Goal: Information Seeking & Learning: Find specific fact

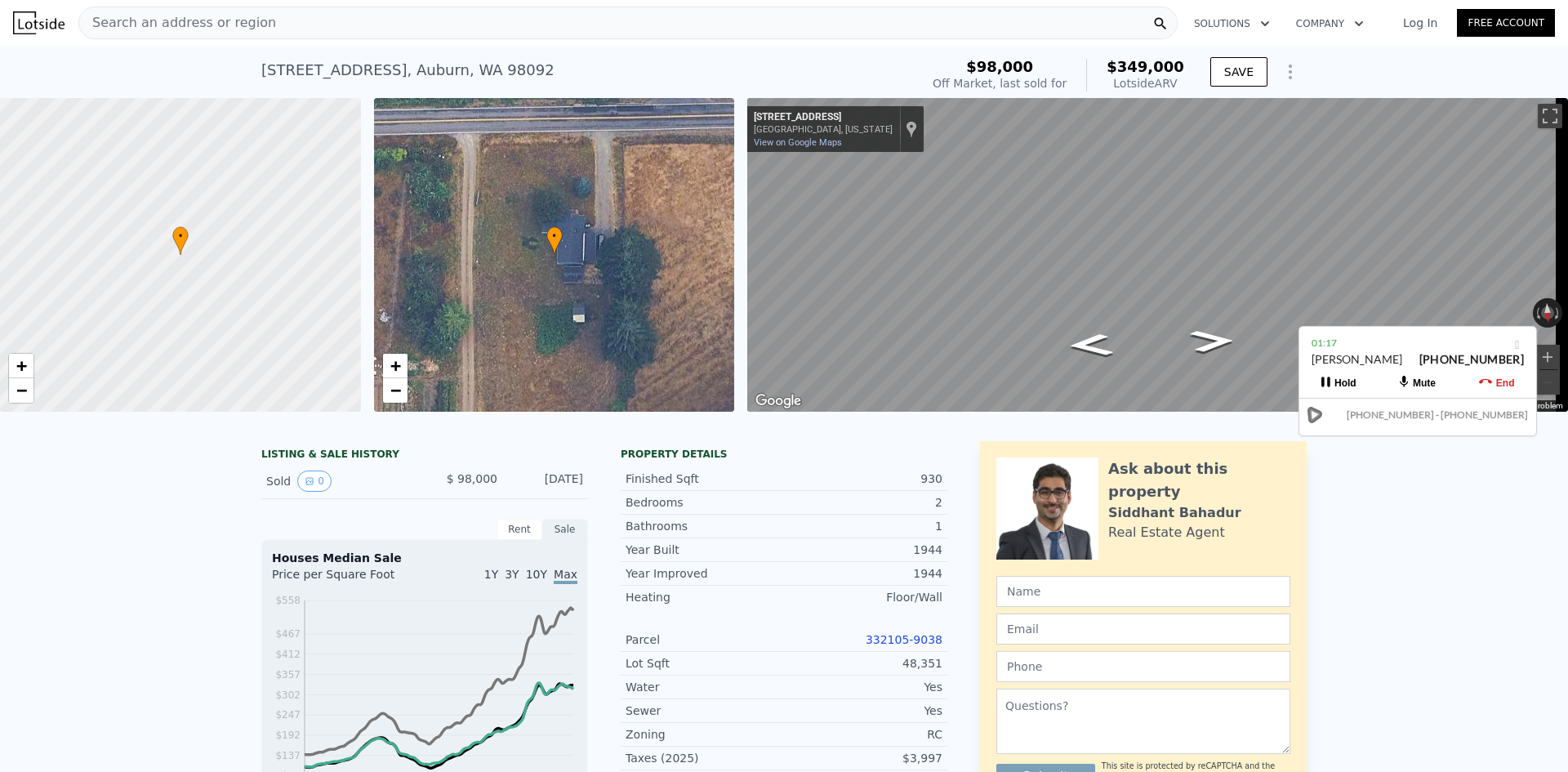
click at [512, 29] on div "Search an address or region" at bounding box center [627, 23] width 1099 height 33
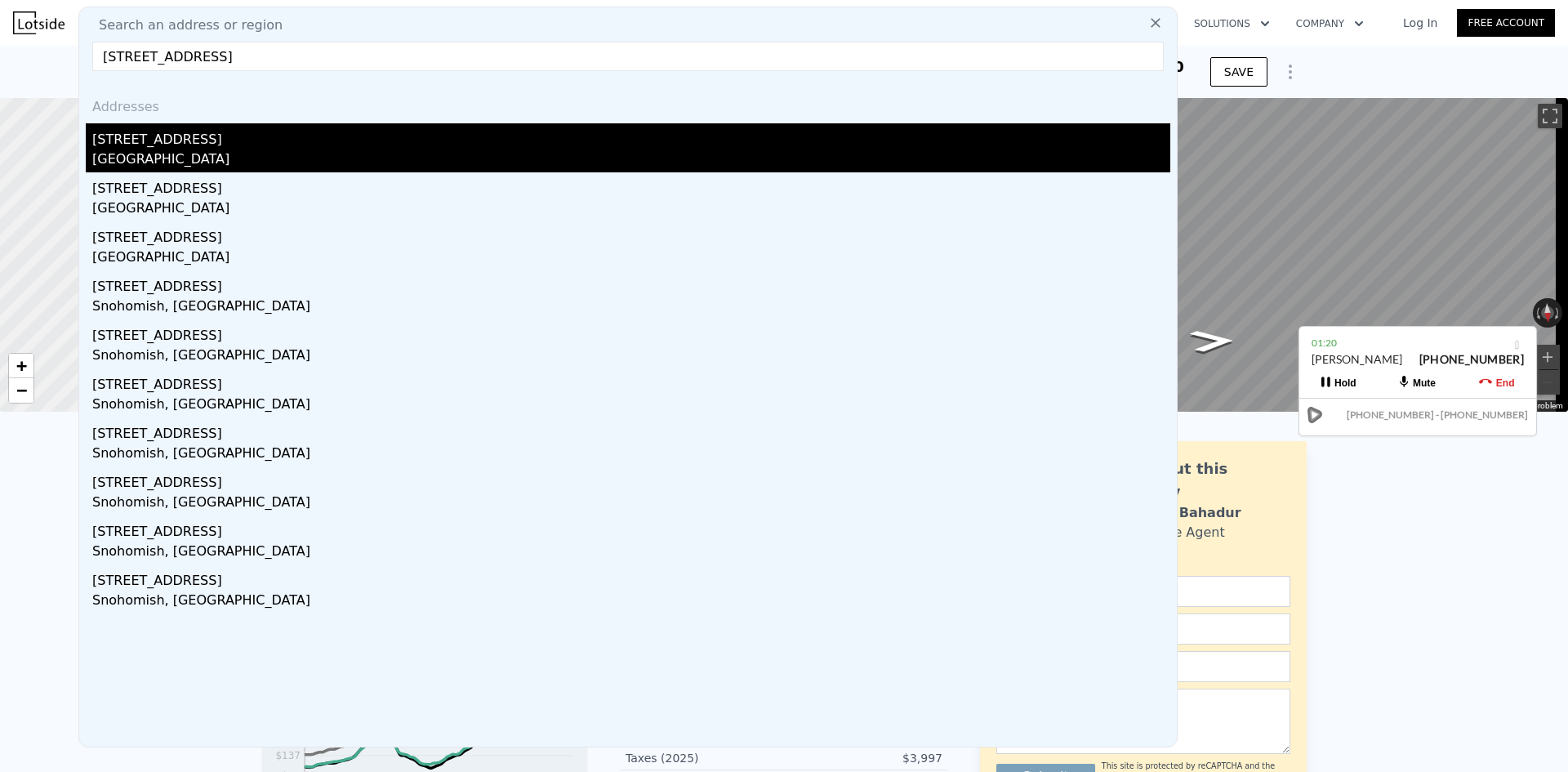
type input "[STREET_ADDRESS]"
click at [409, 130] on div "[STREET_ADDRESS]" at bounding box center [632, 137] width 1078 height 26
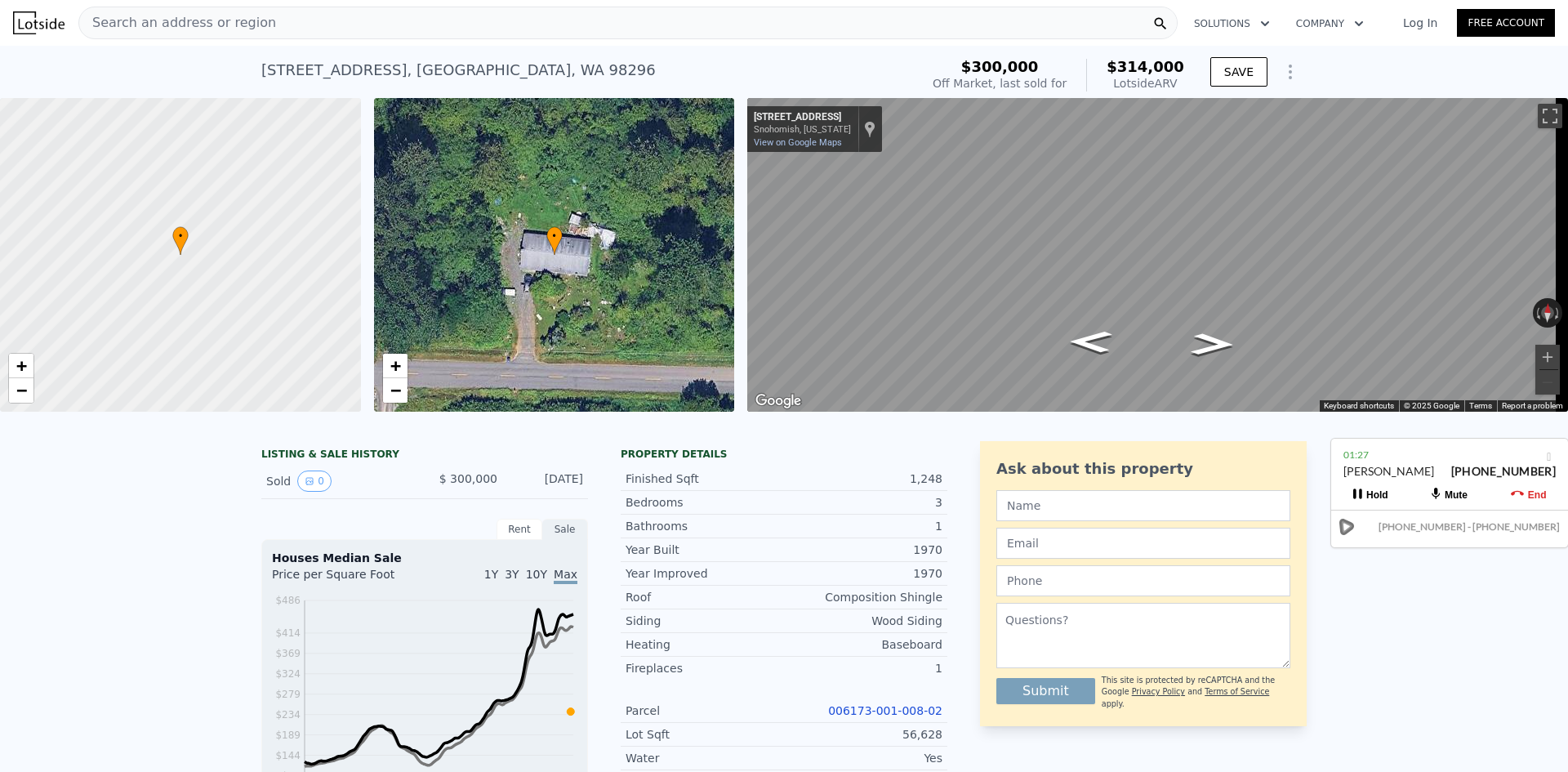
drag, startPoint x: 1426, startPoint y: 350, endPoint x: 1465, endPoint y: 431, distance: 89.9
click at [1456, 444] on div "01:27 [PERSON_NAME] [PHONE_NUMBER]" at bounding box center [1450, 471] width 237 height 64
click at [1535, 355] on button "Zoom in" at bounding box center [1547, 357] width 25 height 25
click at [1535, 354] on button "Zoom in" at bounding box center [1547, 357] width 25 height 25
click at [741, 29] on div "Search an address or region" at bounding box center [627, 23] width 1099 height 33
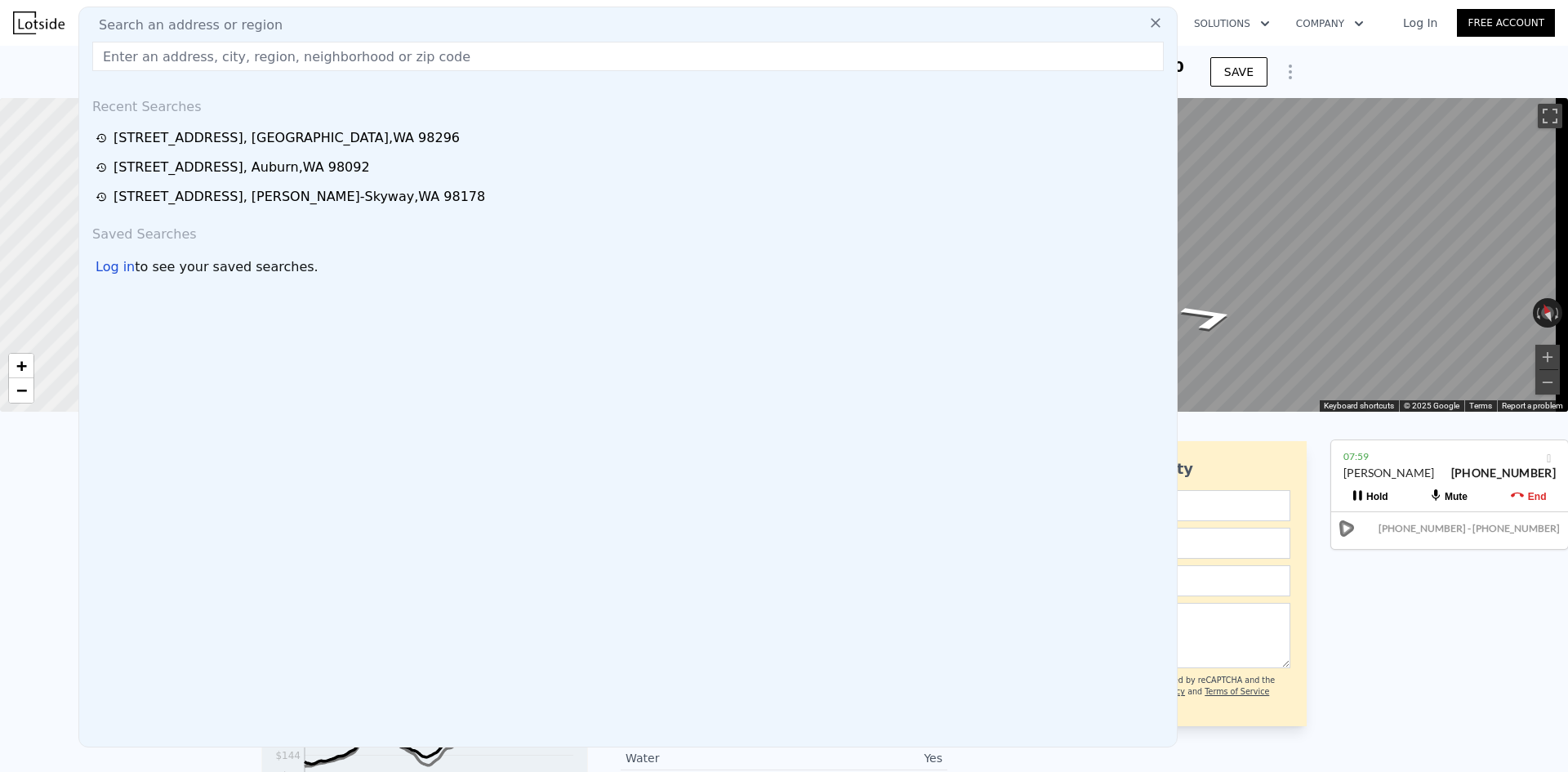
click at [655, 64] on input "text" at bounding box center [628, 57] width 1072 height 29
type input "[STREET_ADDRESS][PERSON_NAME]"
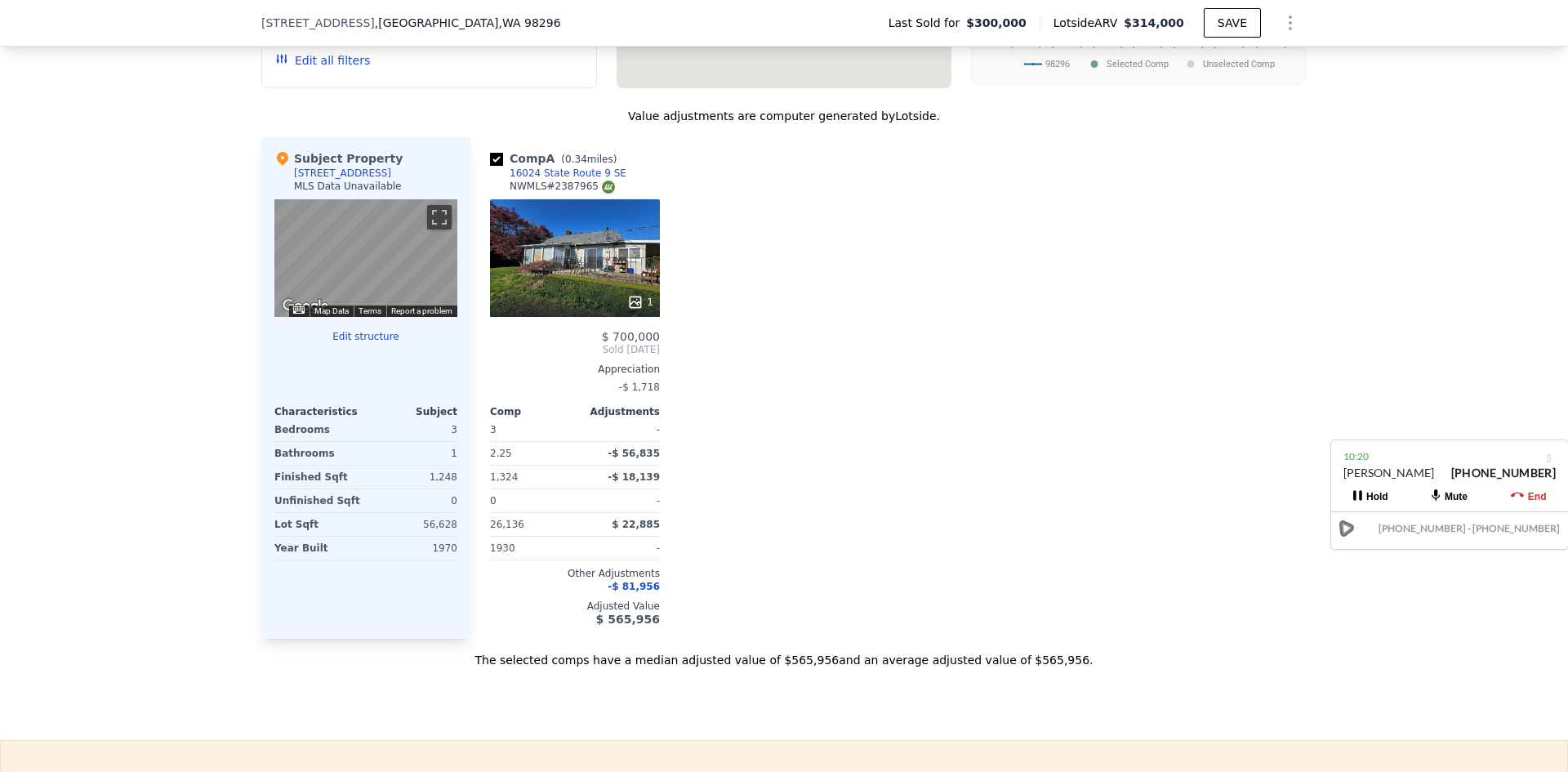
scroll to position [1383, 0]
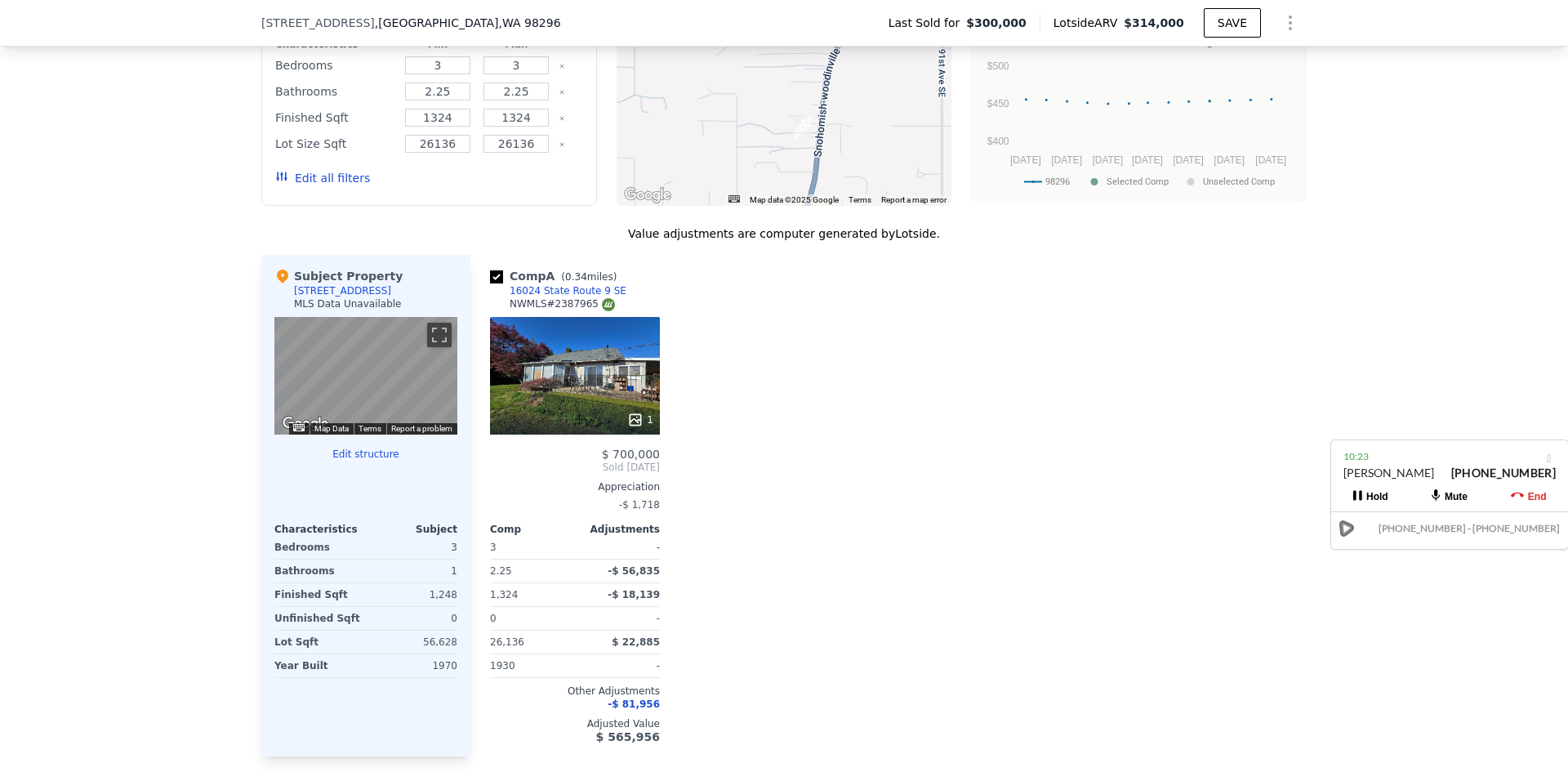
click at [547, 416] on div "1" at bounding box center [575, 375] width 170 height 118
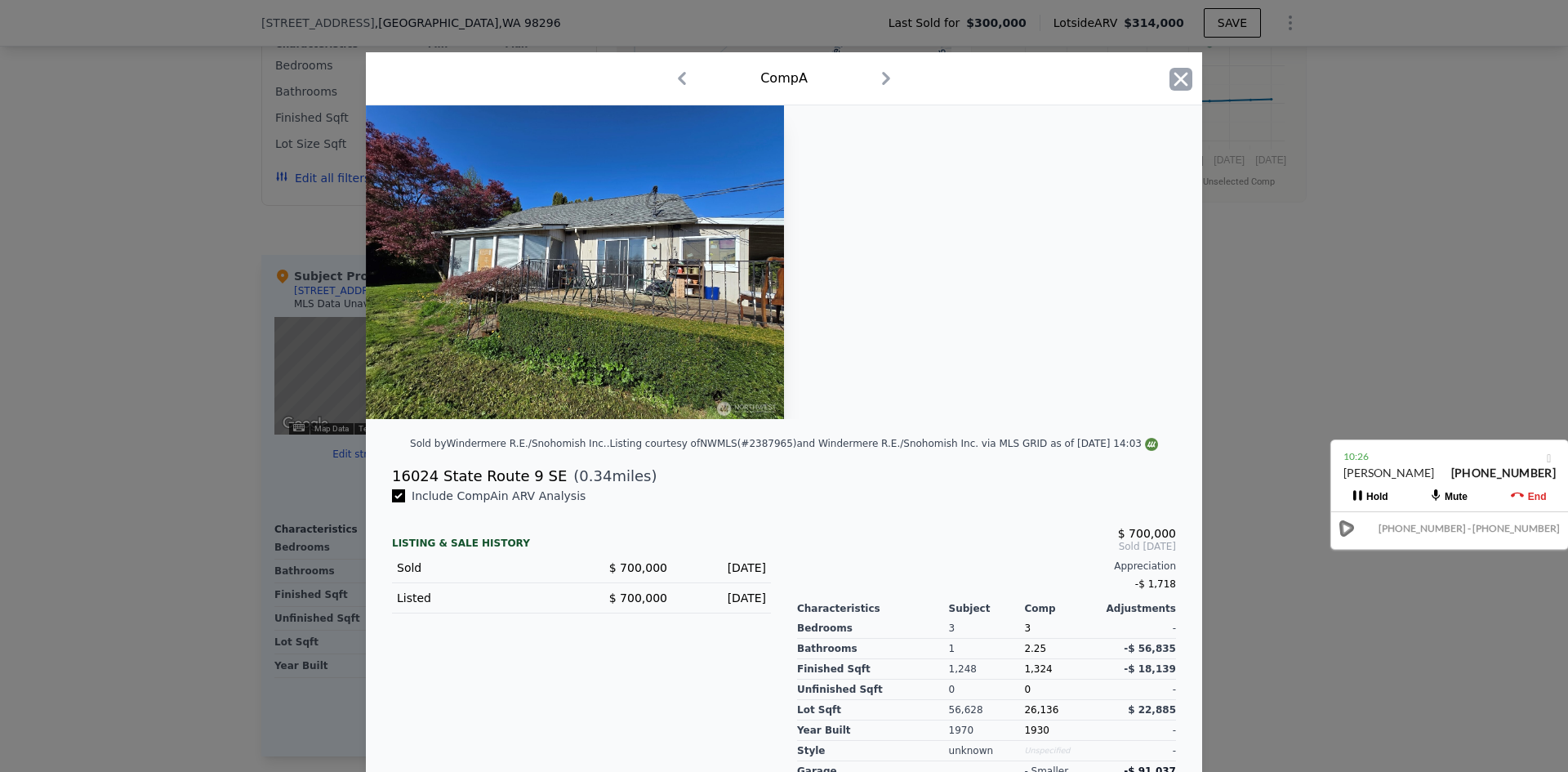
click at [1171, 88] on icon "button" at bounding box center [1181, 79] width 23 height 23
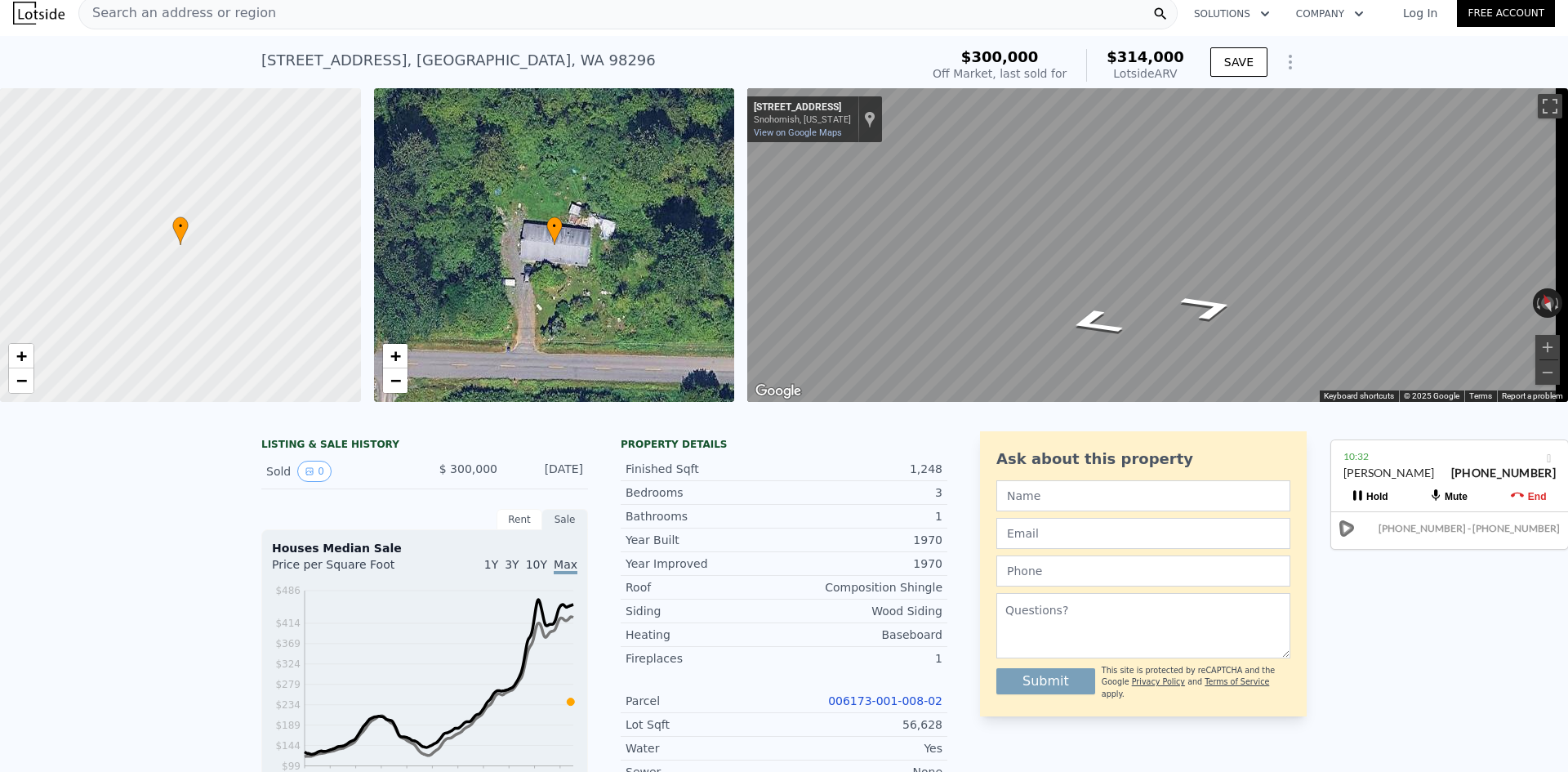
scroll to position [6, 0]
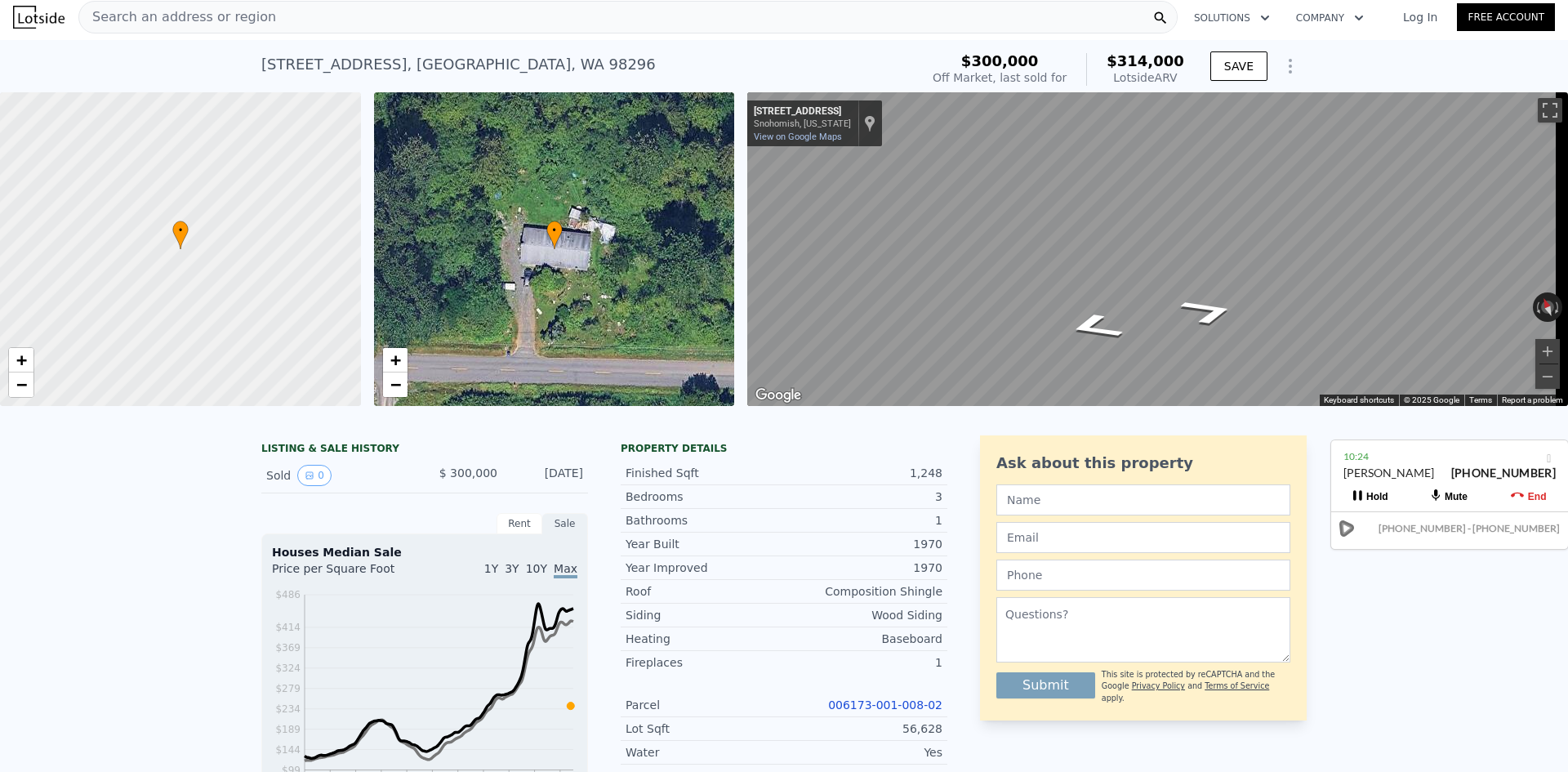
click at [654, 27] on div "Search an address or region" at bounding box center [627, 17] width 1099 height 33
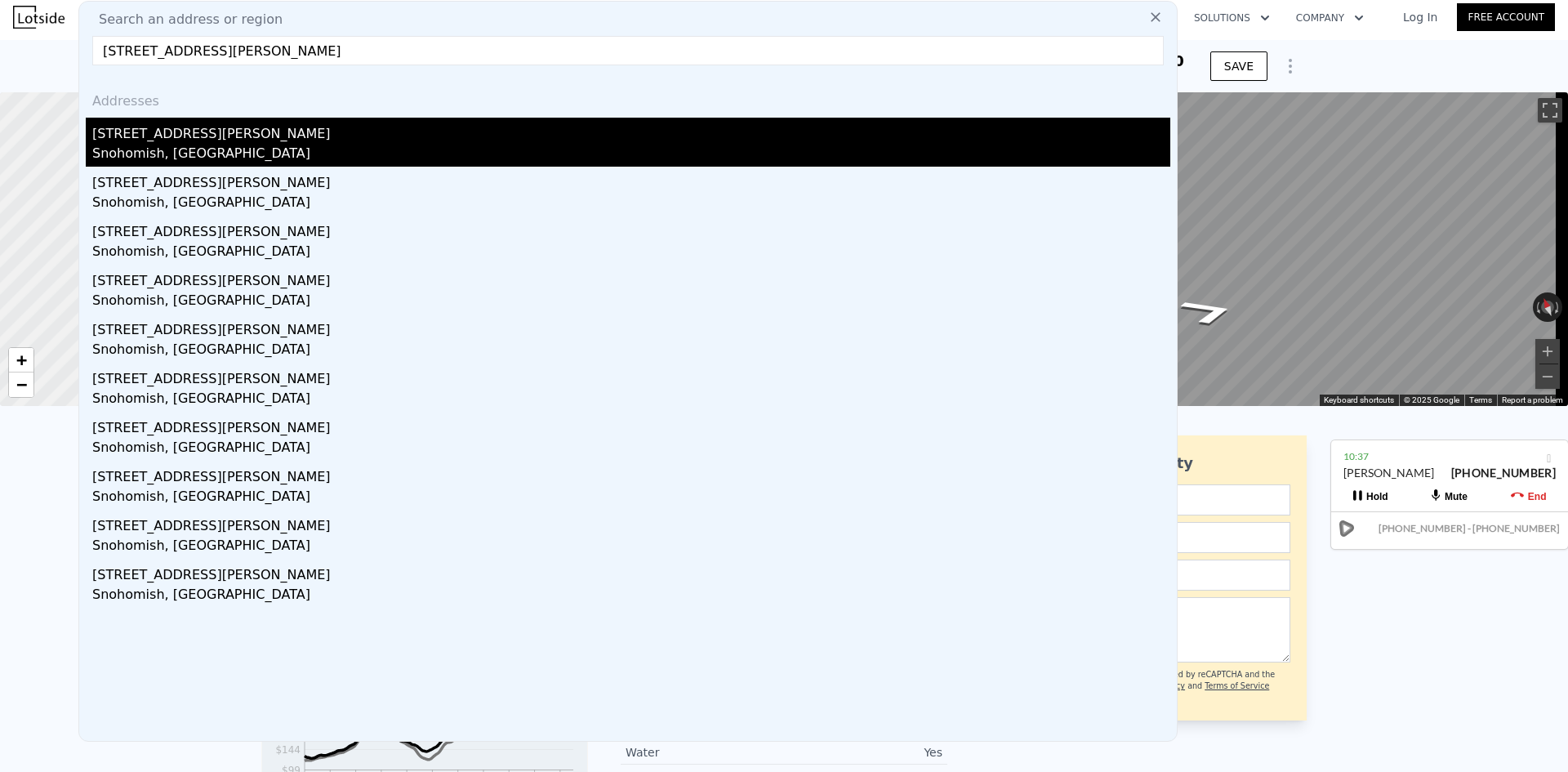
type input "[STREET_ADDRESS][PERSON_NAME]"
click at [347, 132] on div "[STREET_ADDRESS][PERSON_NAME]" at bounding box center [632, 131] width 1078 height 26
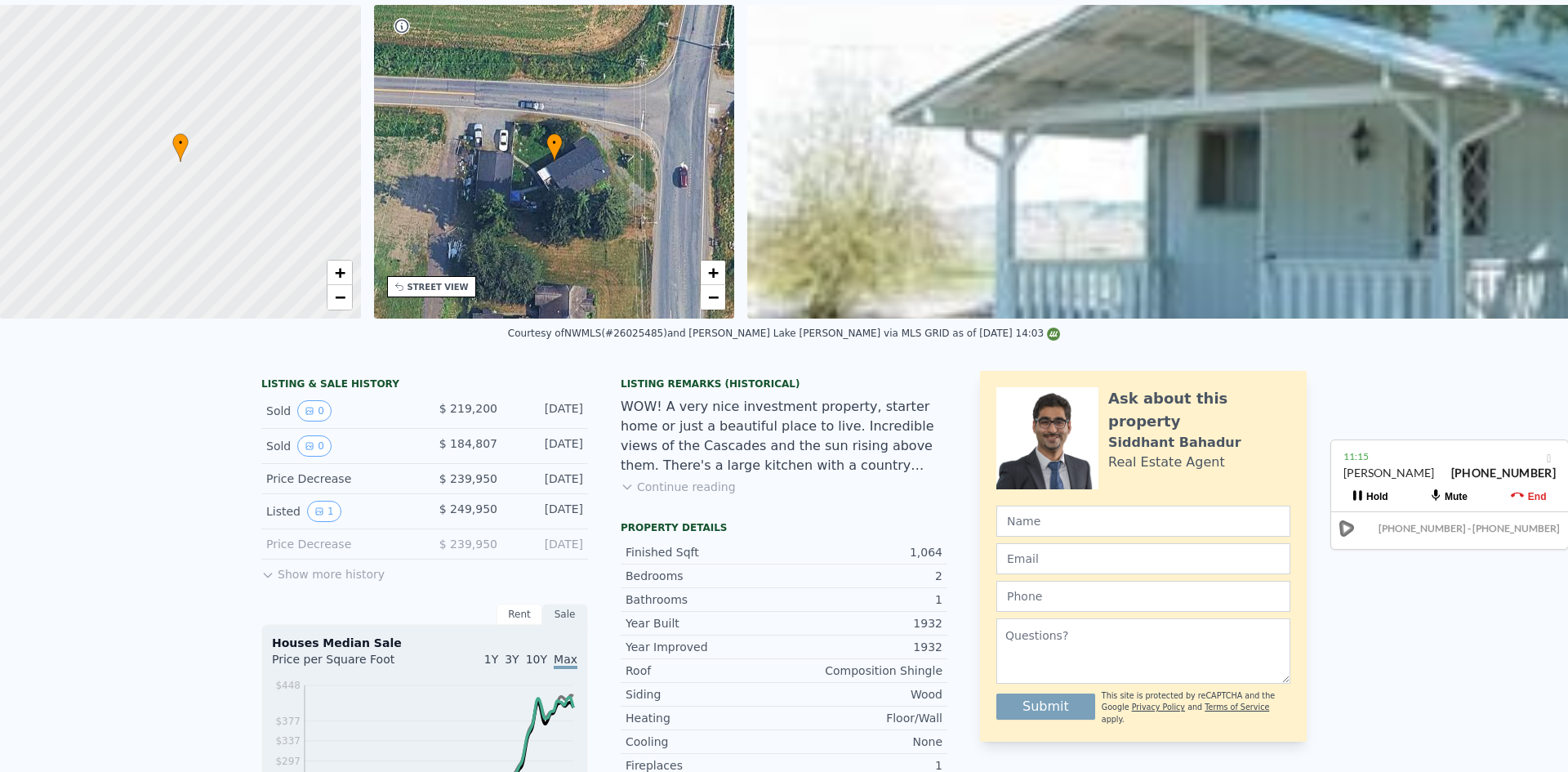
scroll to position [6, 0]
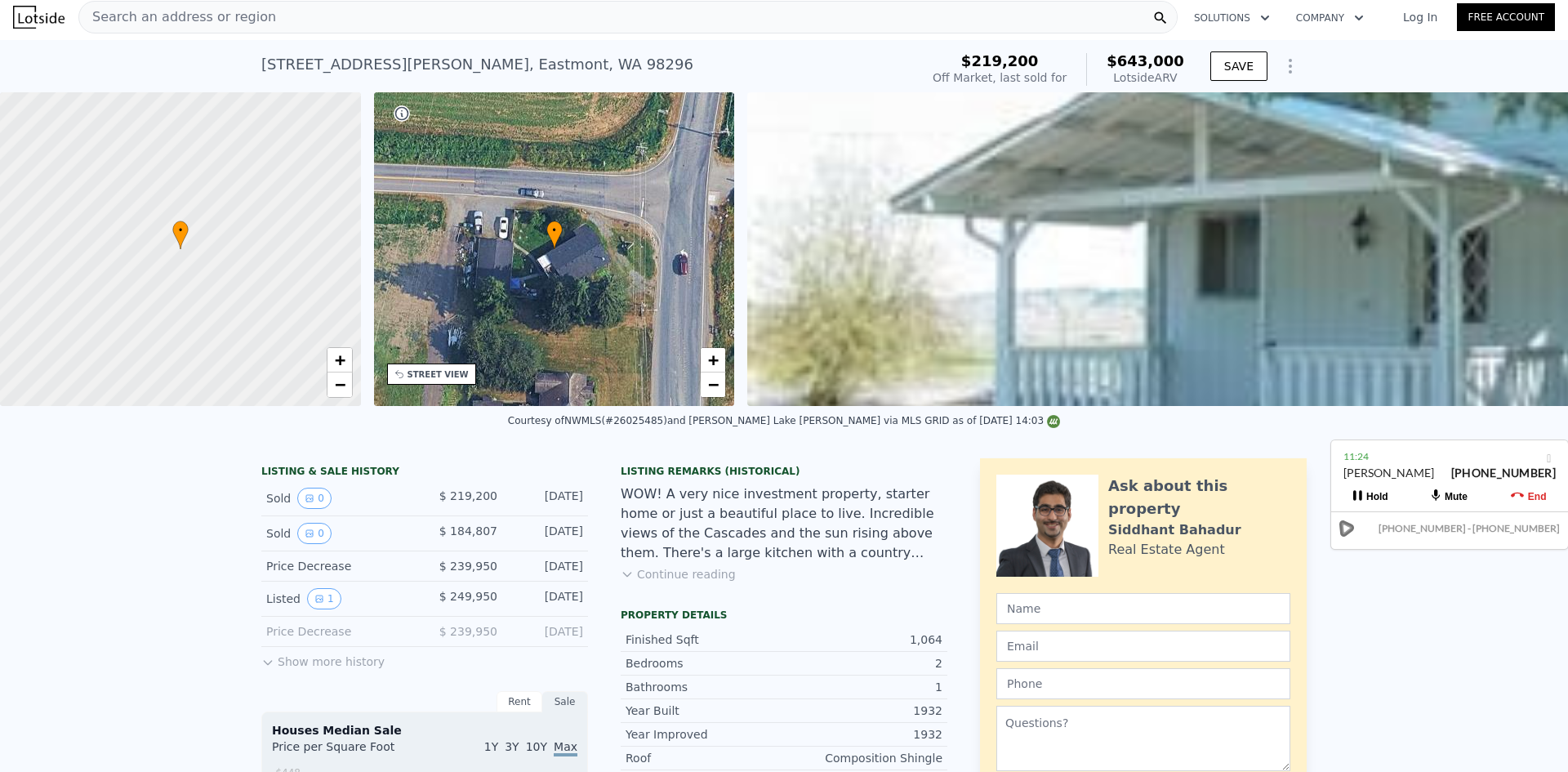
click at [754, 516] on div "WOW! A very nice investment property, starter home or just a beautiful place to…" at bounding box center [784, 523] width 327 height 78
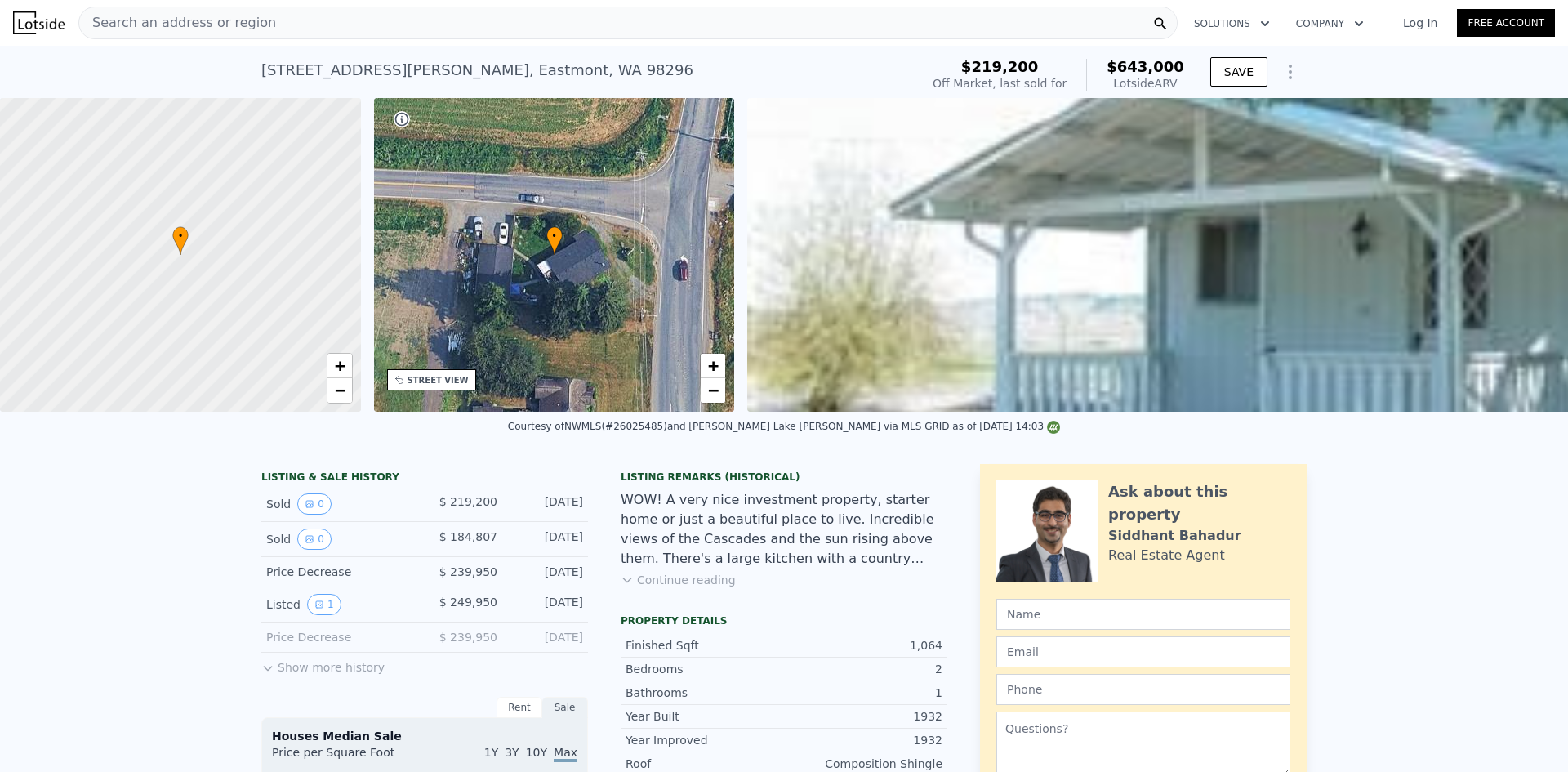
click at [453, 64] on div "[STREET_ADDRESS][PERSON_NAME]" at bounding box center [477, 70] width 432 height 23
click at [454, 69] on div "[STREET_ADDRESS][PERSON_NAME]" at bounding box center [477, 70] width 432 height 23
click at [455, 69] on div "[STREET_ADDRESS][PERSON_NAME]" at bounding box center [477, 70] width 432 height 23
copy div "[STREET_ADDRESS][PERSON_NAME] Sold [DATE] for $219,200 (~ARV $643k )"
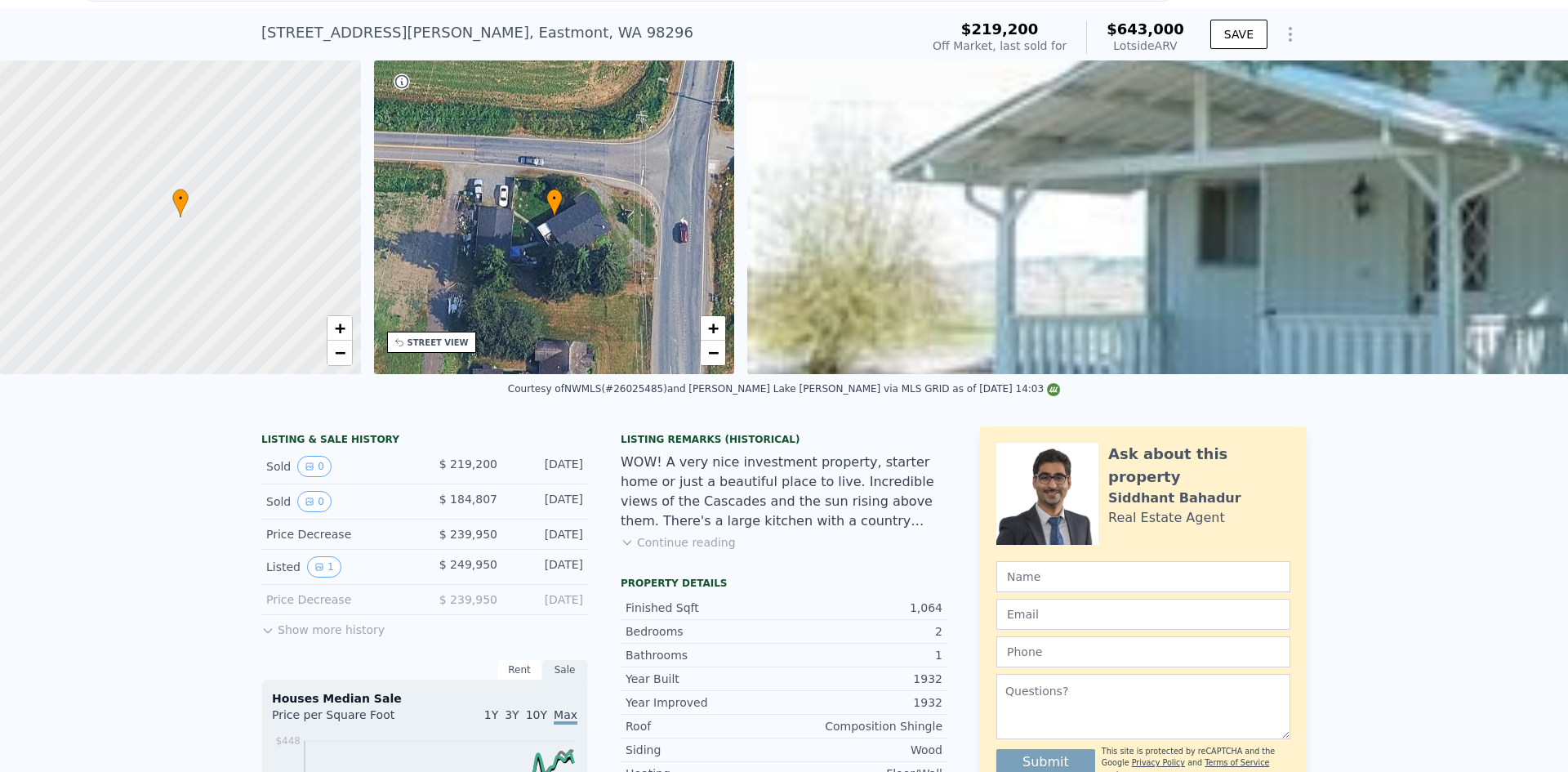
scroll to position [6, 0]
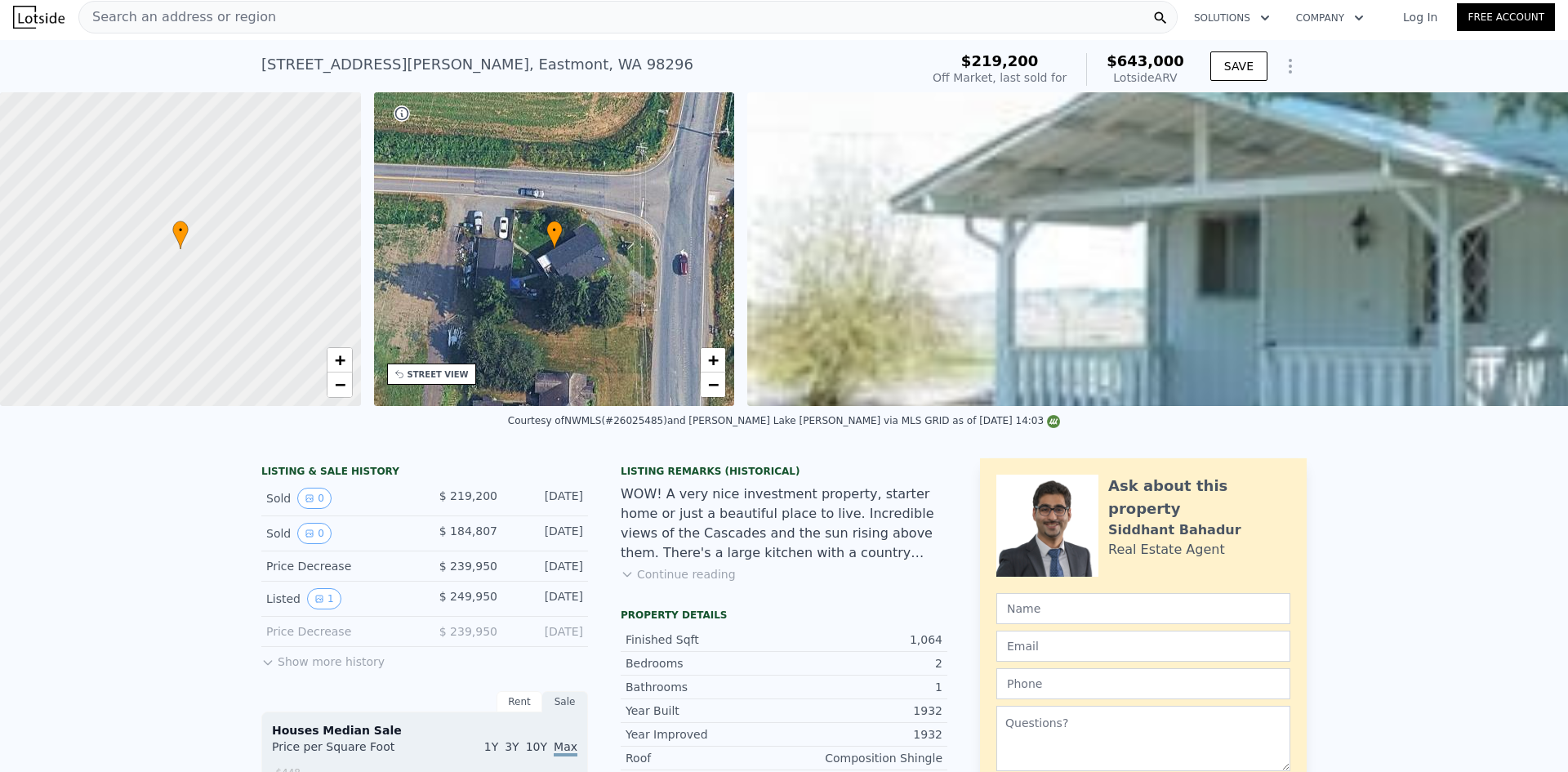
click at [636, 20] on div "Search an address or region" at bounding box center [627, 17] width 1099 height 33
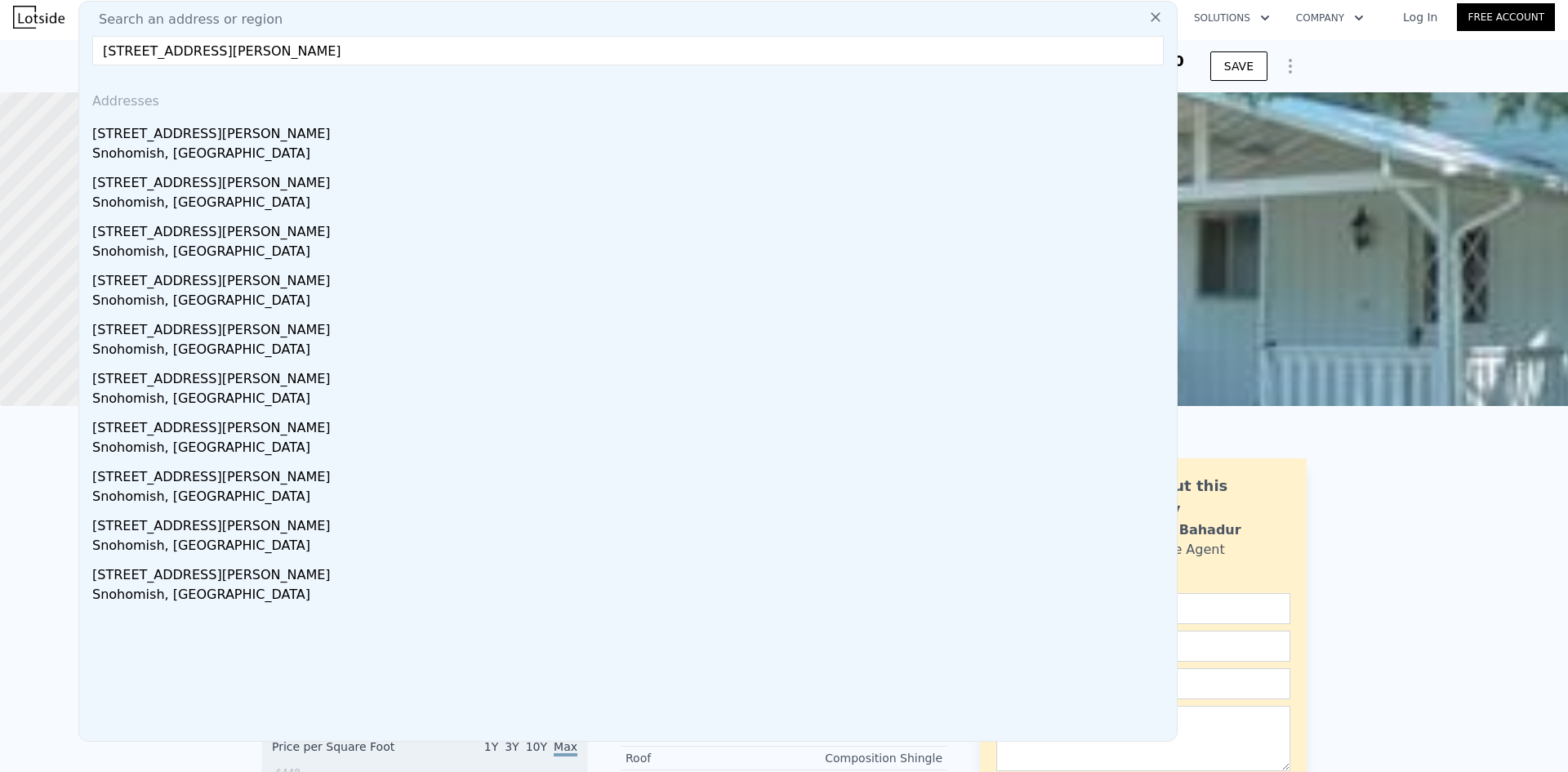
click at [508, 52] on input "[STREET_ADDRESS][PERSON_NAME]" at bounding box center [628, 51] width 1072 height 29
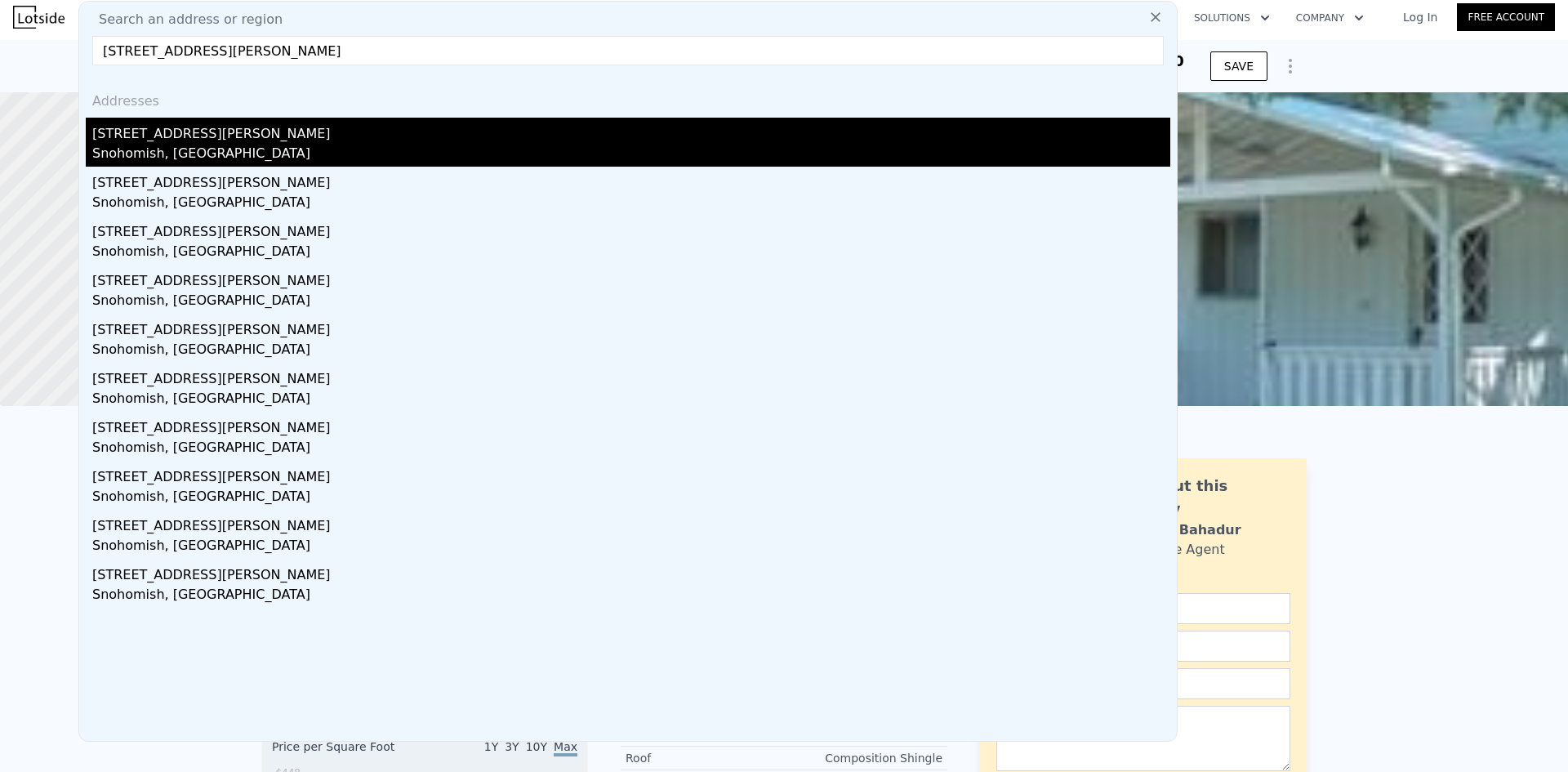
type input "[STREET_ADDRESS][PERSON_NAME]"
click at [445, 130] on div "[STREET_ADDRESS][PERSON_NAME]" at bounding box center [632, 131] width 1078 height 26
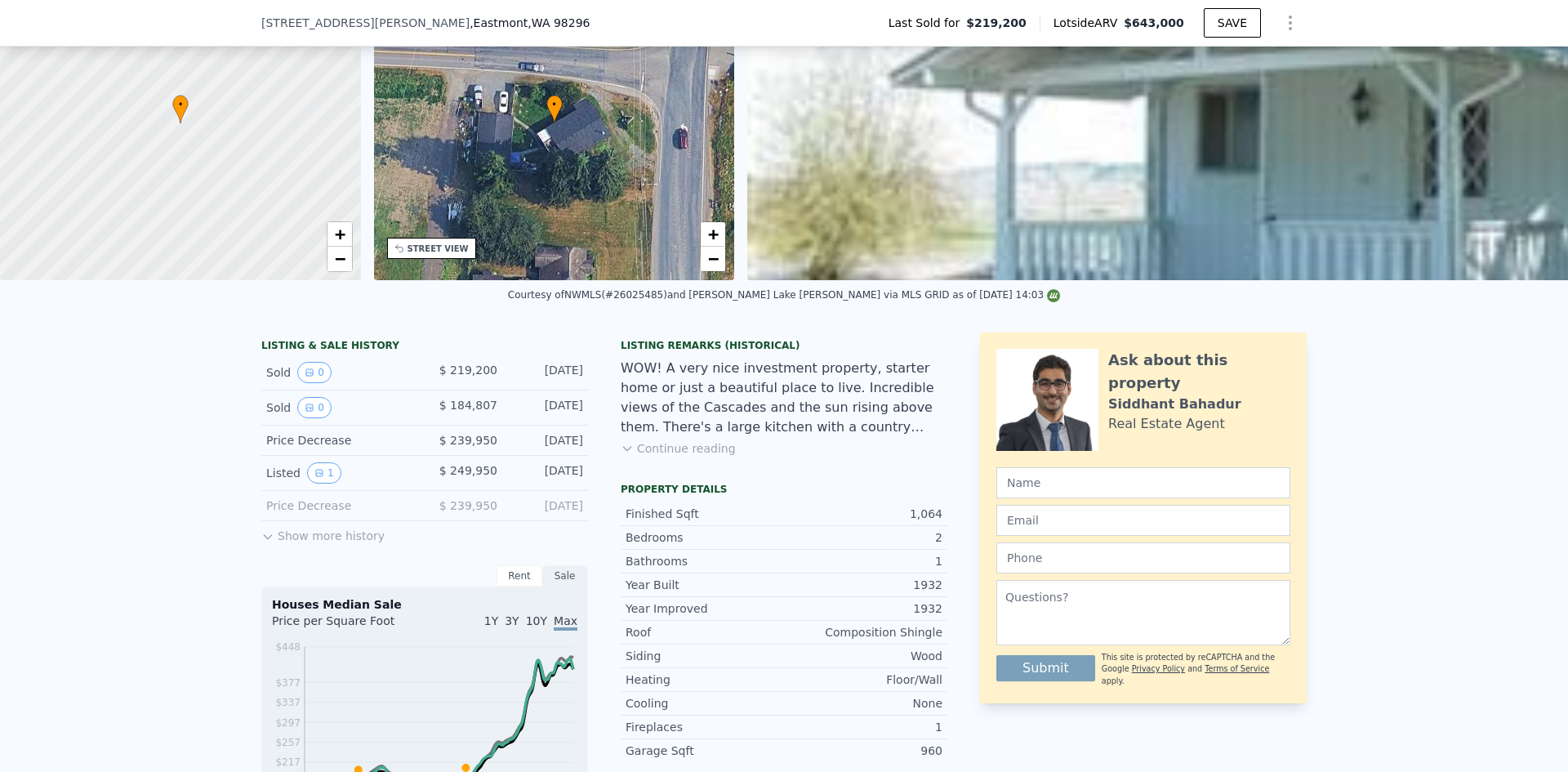
scroll to position [327, 0]
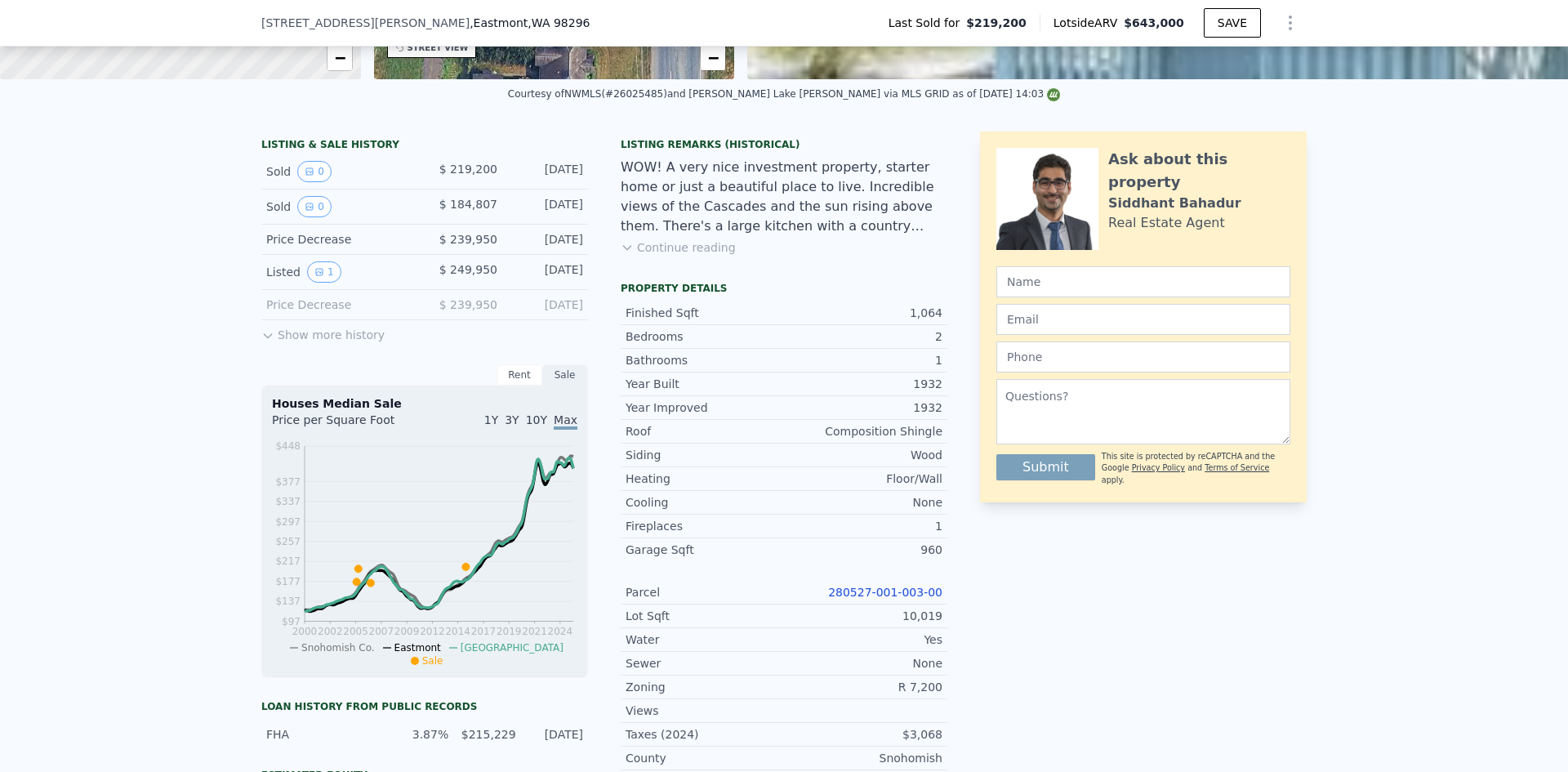
click at [917, 598] on link "280527-001-003-00" at bounding box center [885, 592] width 114 height 13
